Goal: Find specific page/section: Find specific page/section

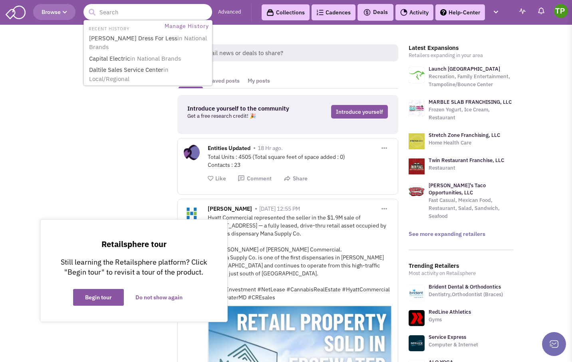
click at [130, 14] on input "text" at bounding box center [147, 12] width 129 height 16
type input "[PERSON_NAME]"
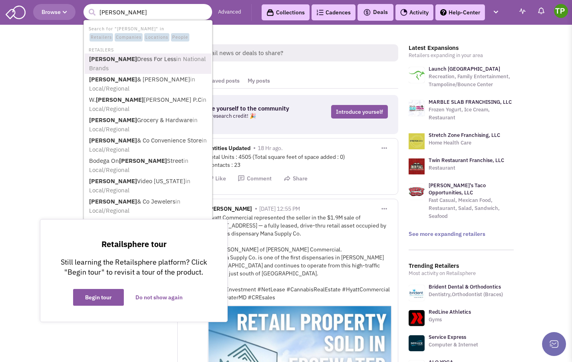
click at [153, 56] on span "in National Brands" at bounding box center [147, 63] width 117 height 17
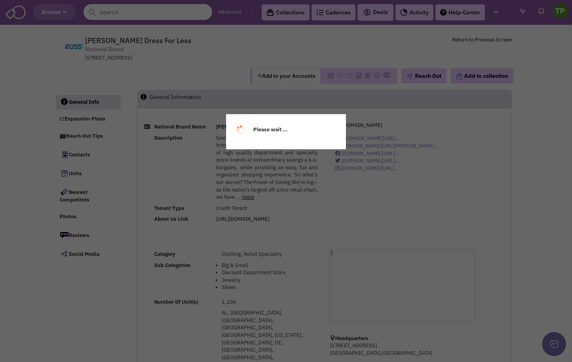
select select
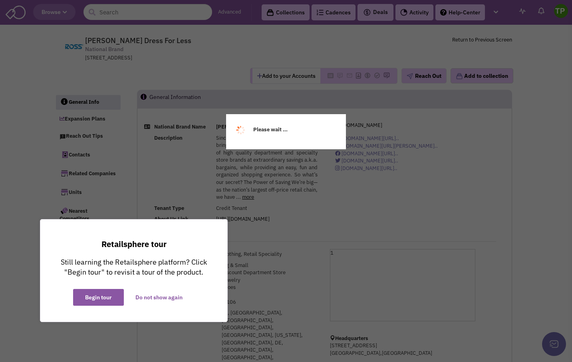
select select
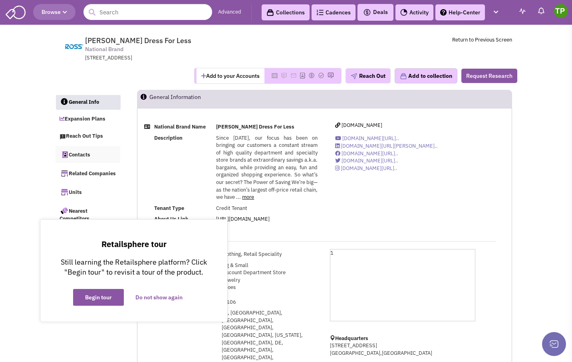
click at [88, 155] on link "Contacts" at bounding box center [88, 154] width 65 height 17
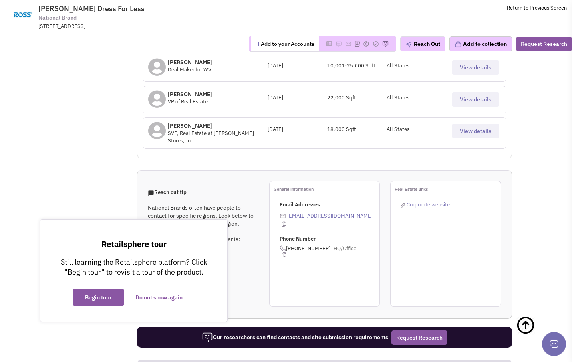
scroll to position [549, 0]
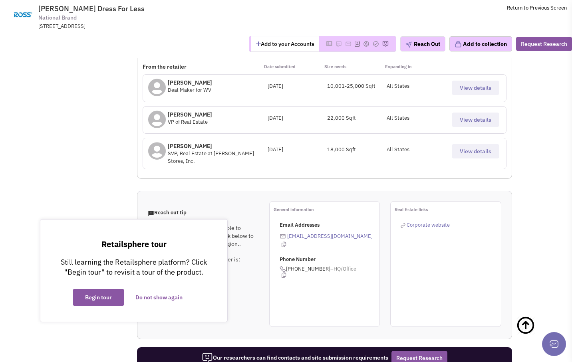
select select "1"
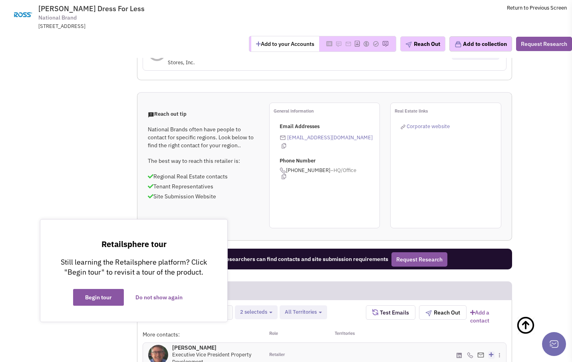
scroll to position [629, 0]
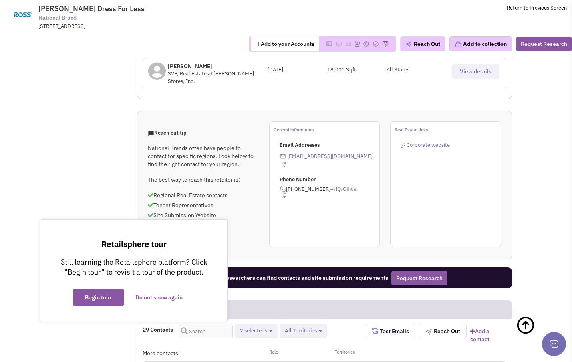
click at [306, 327] on span "All Territories" at bounding box center [301, 330] width 32 height 7
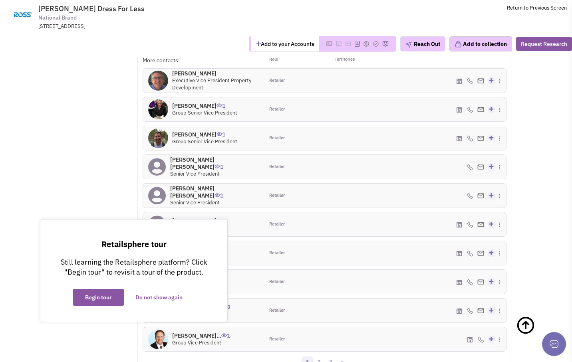
scroll to position [909, 0]
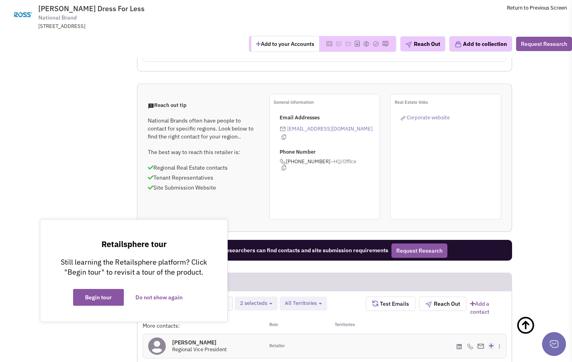
scroll to position [709, 0]
